Goal: Task Accomplishment & Management: Manage account settings

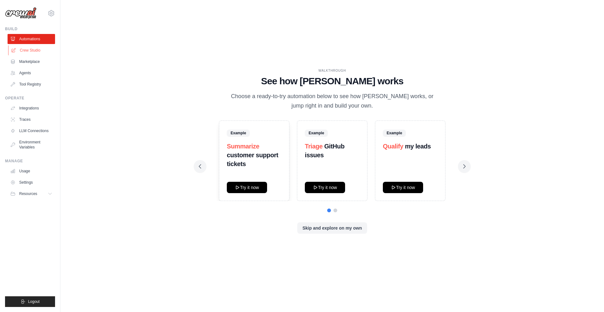
click at [40, 50] on link "Crew Studio" at bounding box center [31, 50] width 47 height 10
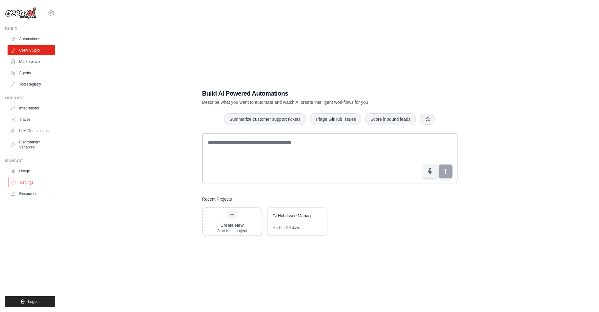
click at [26, 181] on link "Settings" at bounding box center [31, 182] width 47 height 10
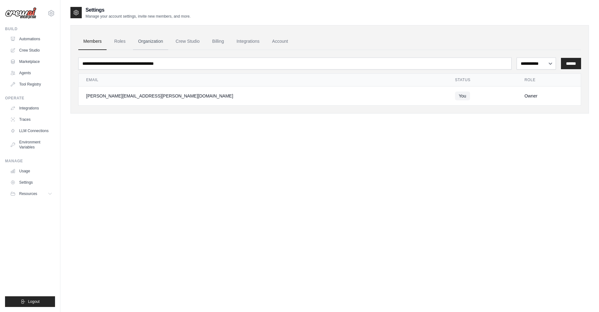
click at [148, 37] on link "Organization" at bounding box center [150, 41] width 35 height 17
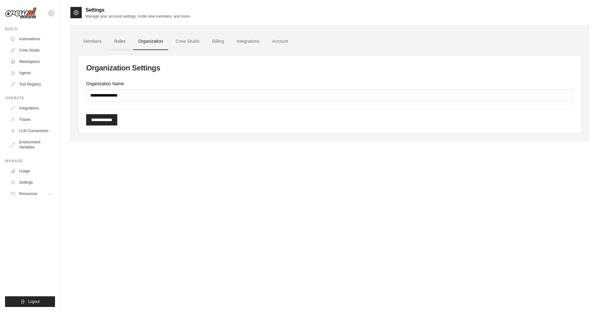
click at [127, 44] on link "Roles" at bounding box center [119, 41] width 21 height 17
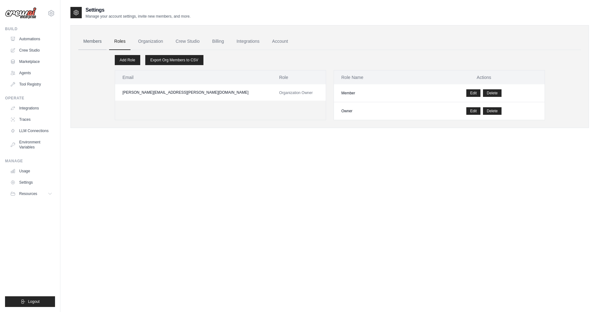
click at [97, 43] on link "Members" at bounding box center [92, 41] width 28 height 17
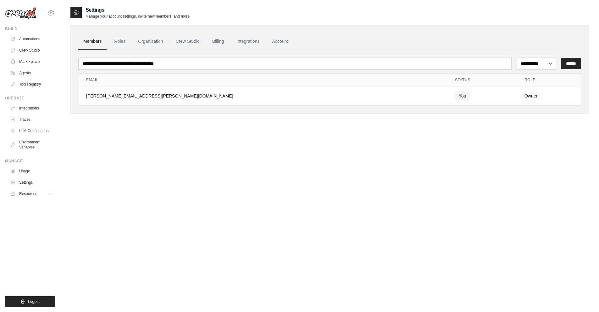
click at [248, 83] on th "Email" at bounding box center [263, 80] width 369 height 13
click at [193, 41] on link "Crew Studio" at bounding box center [188, 41] width 34 height 17
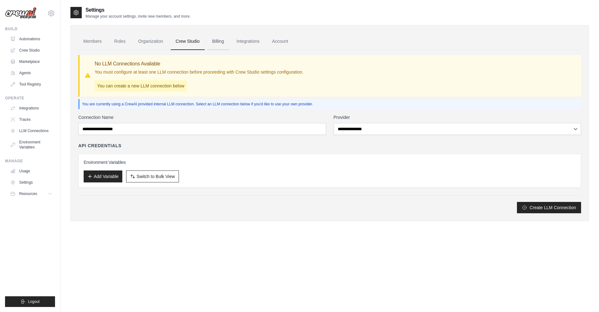
click at [226, 43] on link "Billing" at bounding box center [218, 41] width 22 height 17
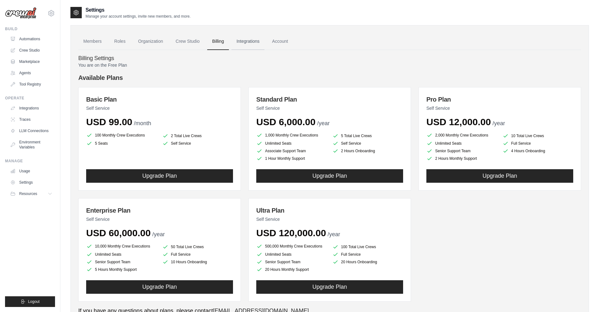
click at [249, 42] on link "Integrations" at bounding box center [247, 41] width 33 height 17
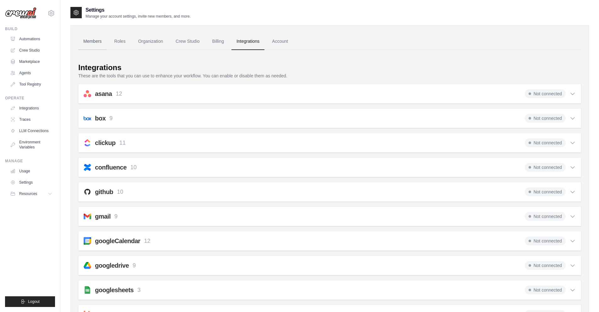
click at [86, 40] on link "Members" at bounding box center [92, 41] width 28 height 17
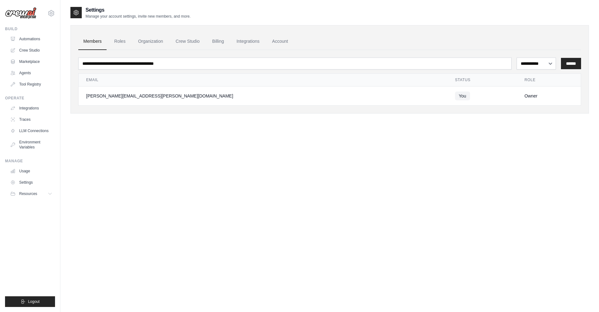
click at [157, 150] on div "**********" at bounding box center [329, 162] width 518 height 312
click at [182, 40] on link "Crew Studio" at bounding box center [188, 41] width 34 height 17
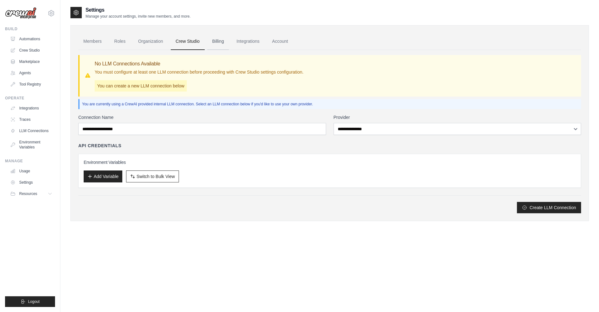
click at [218, 40] on link "Billing" at bounding box center [218, 41] width 22 height 17
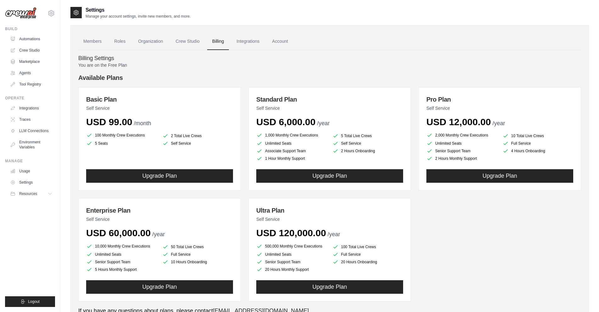
click at [233, 72] on div "You are on the Free Plan Available Plans Basic Plan Self Service USD 99.00 /mon…" at bounding box center [329, 188] width 503 height 253
